Goal: Information Seeking & Learning: Learn about a topic

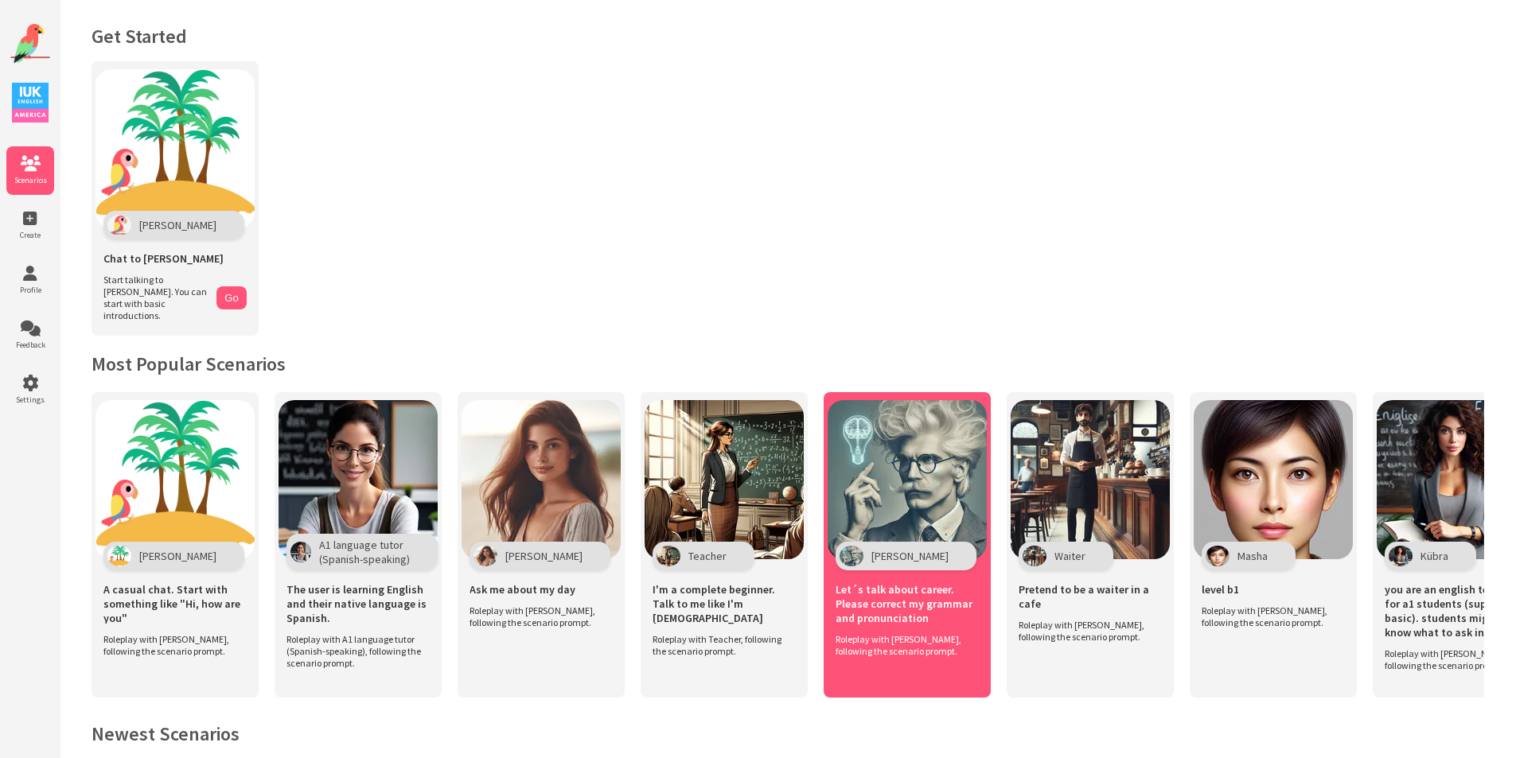
click at [919, 542] on div "[PERSON_NAME]" at bounding box center [906, 556] width 141 height 29
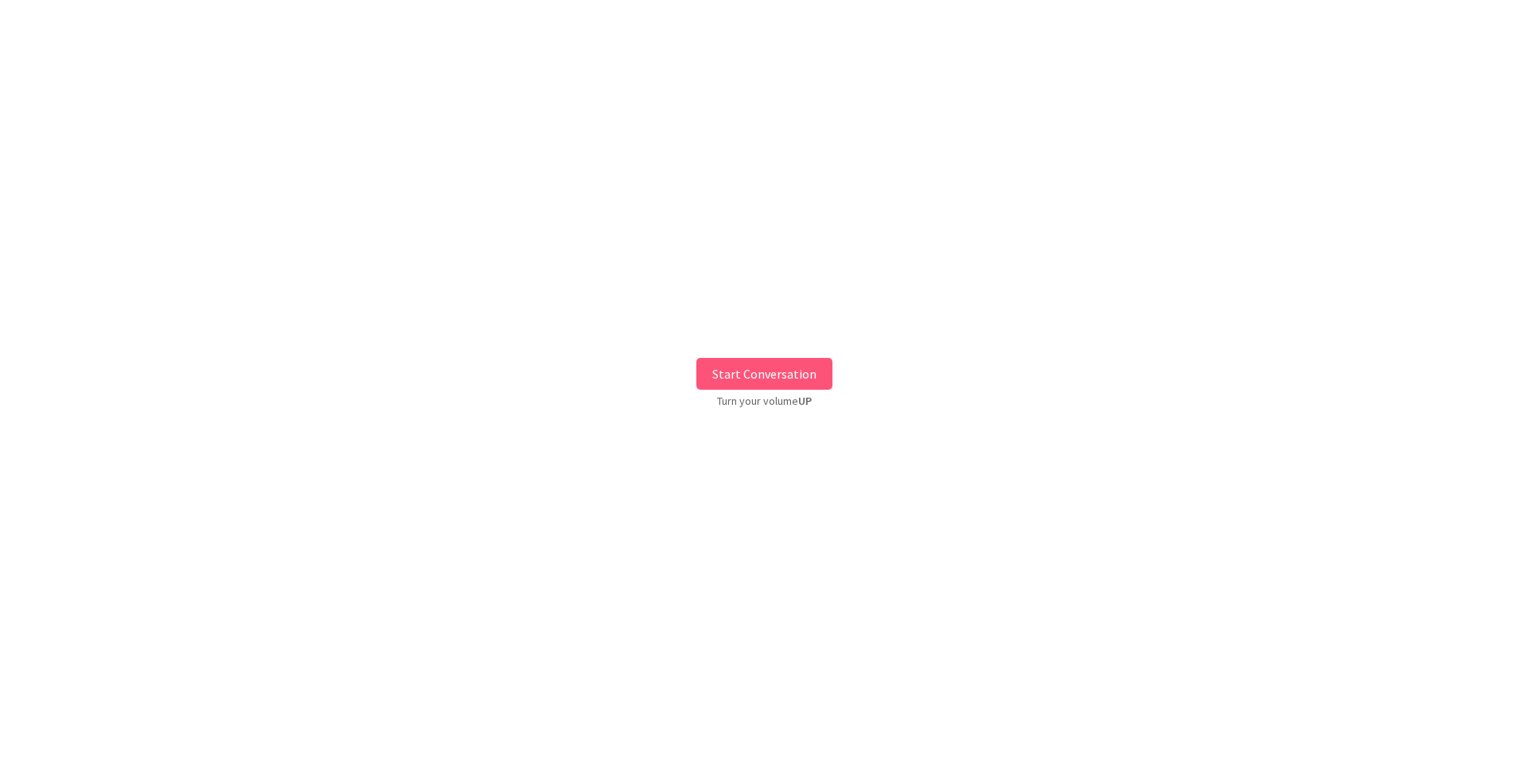
click at [764, 379] on button "Start Conversation" at bounding box center [764, 374] width 136 height 32
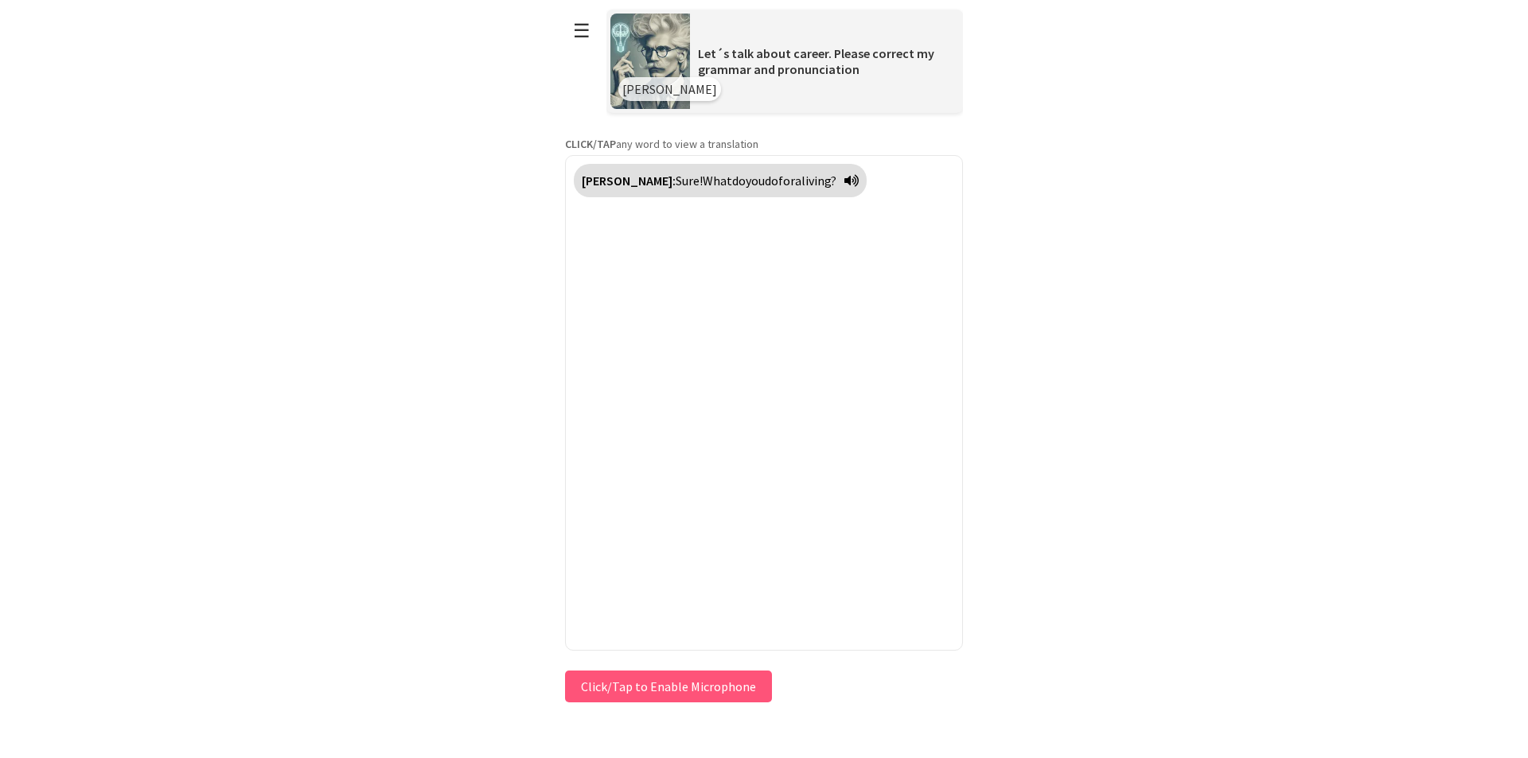
click at [683, 675] on button "Click/Tap to Enable Microphone" at bounding box center [668, 687] width 207 height 32
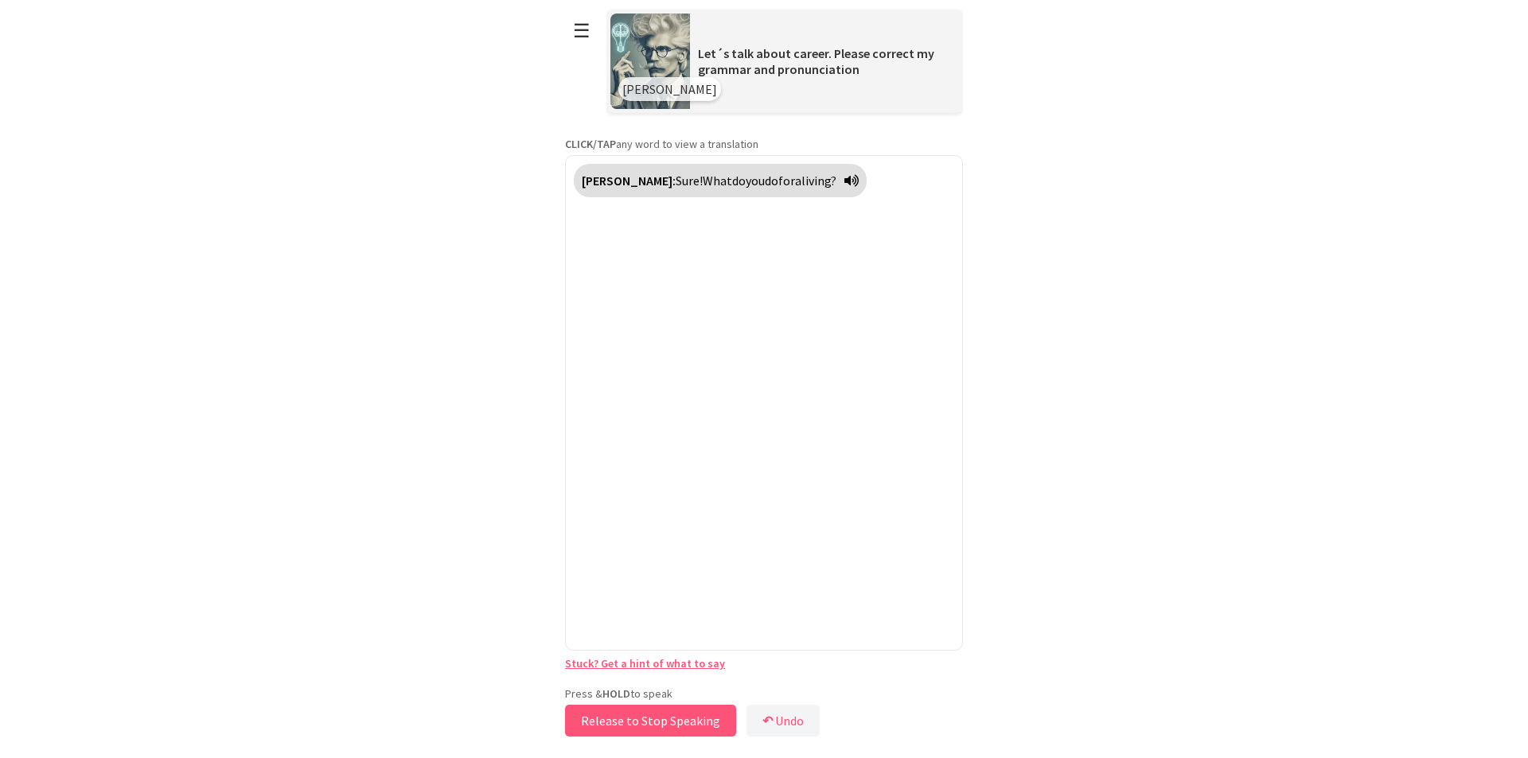
click at [700, 713] on button "Release to Stop Speaking" at bounding box center [650, 721] width 171 height 32
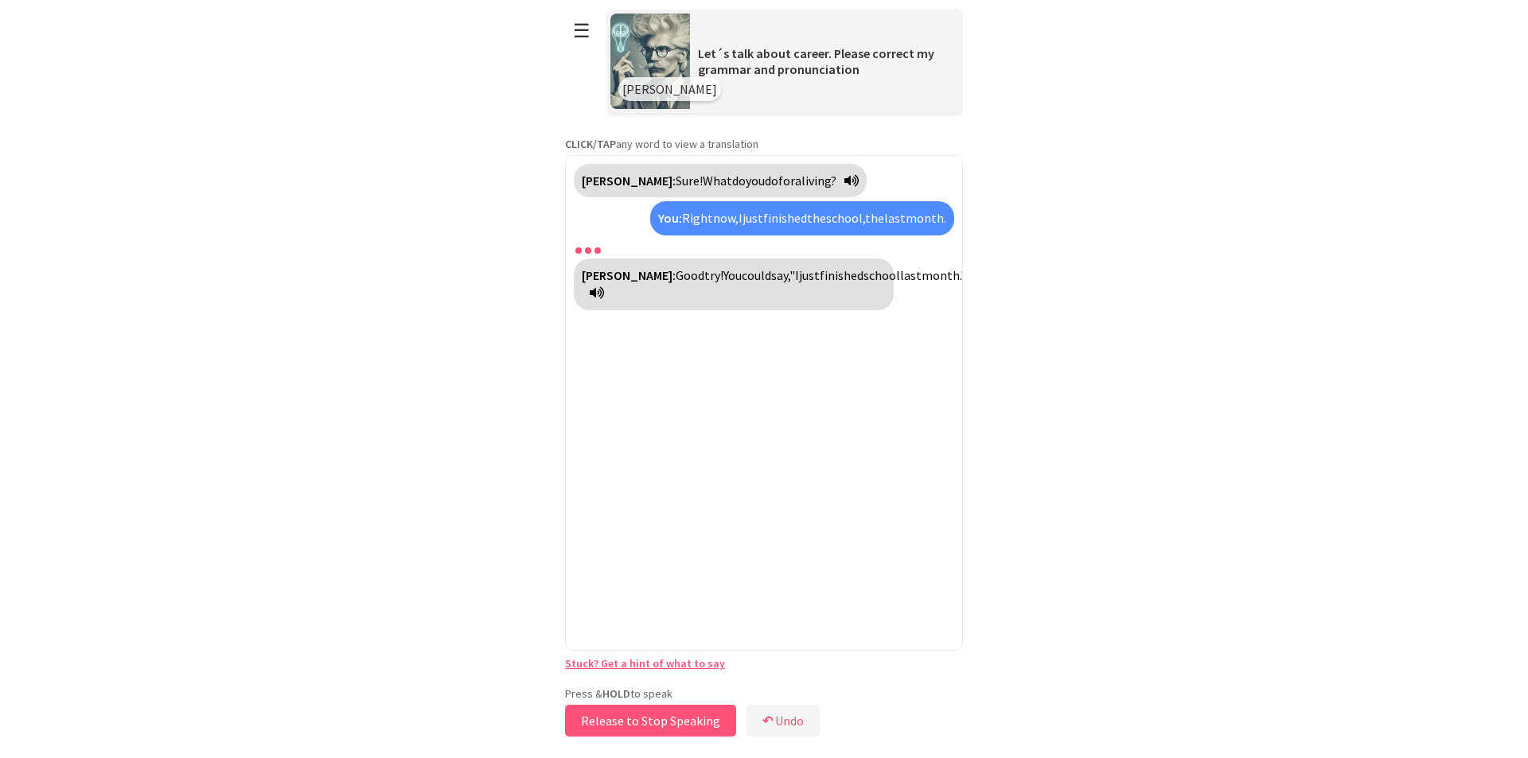
click at [700, 713] on button "Release to Stop Speaking" at bounding box center [650, 721] width 171 height 32
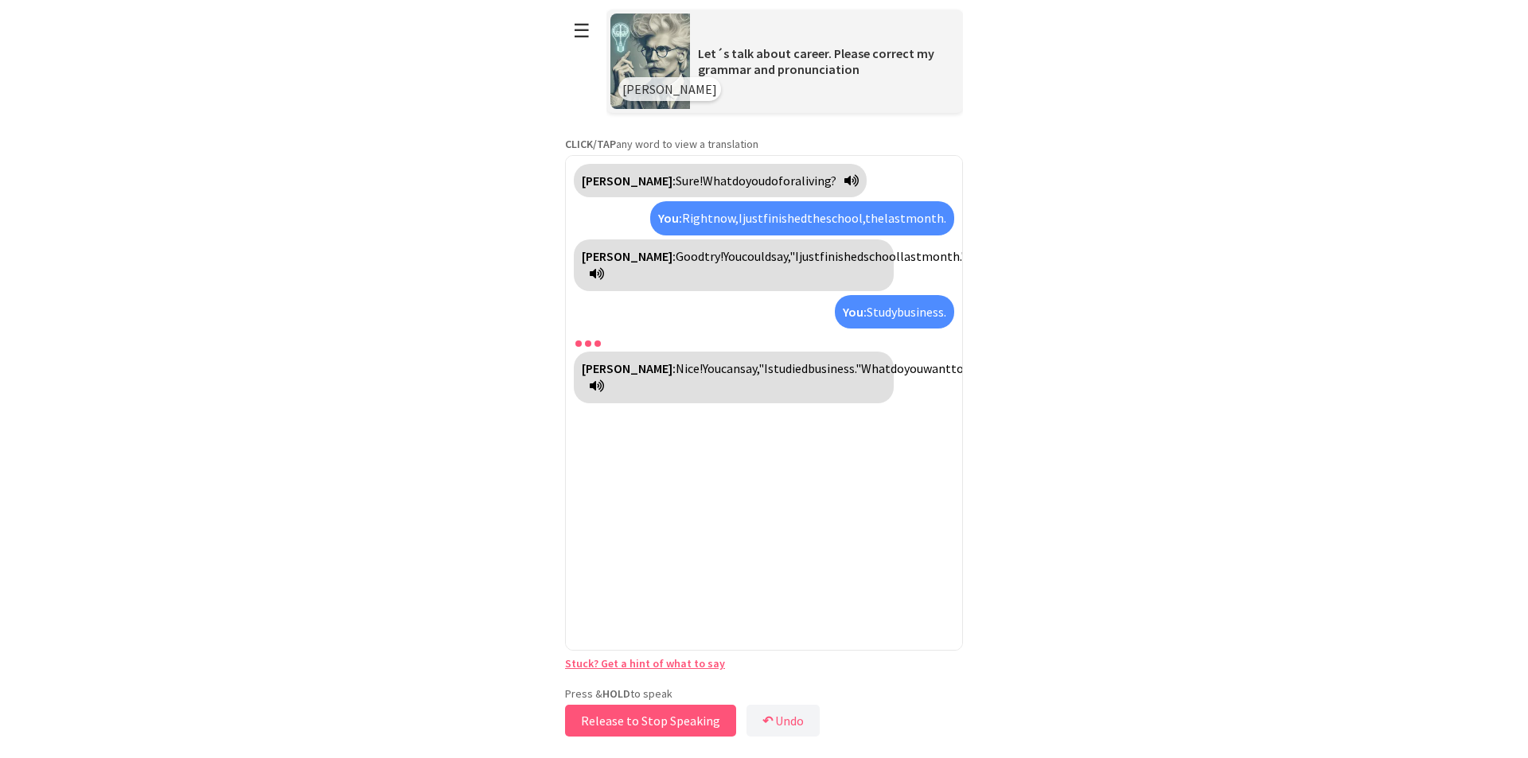
click at [668, 707] on button "Release to Stop Speaking" at bounding box center [650, 721] width 171 height 32
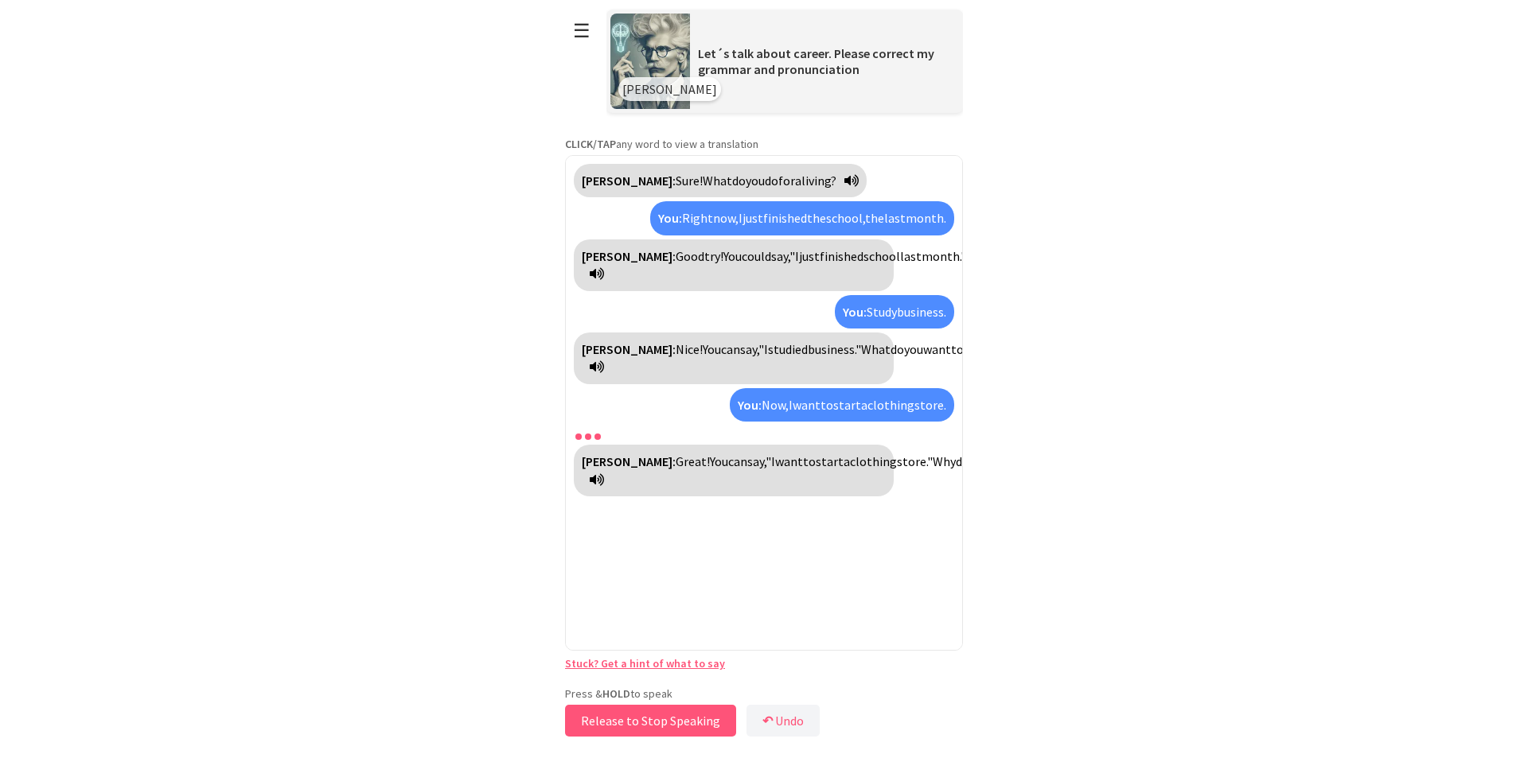
click at [668, 707] on button "Release to Stop Speaking" at bounding box center [650, 721] width 171 height 32
